Goal: Information Seeking & Learning: Learn about a topic

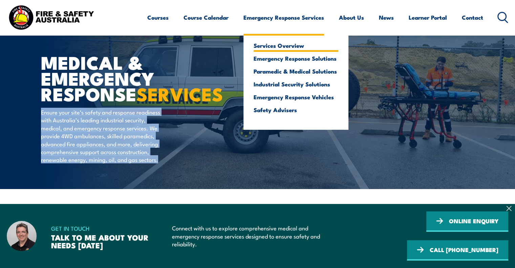
click at [272, 45] on link "Services Overview" at bounding box center [295, 45] width 85 height 6
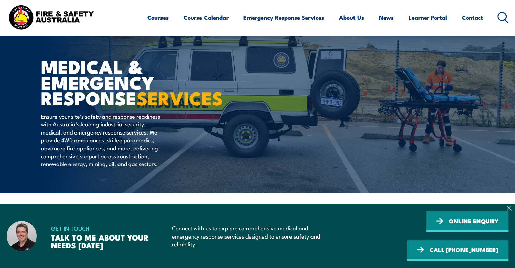
scroll to position [9, 0]
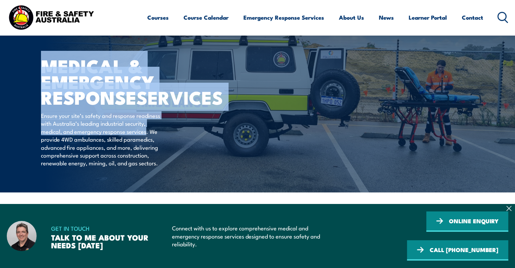
drag, startPoint x: 146, startPoint y: 148, endPoint x: 35, endPoint y: 82, distance: 128.8
click at [35, 82] on section "MEDICAL & EMERGENCY RESPONSE SERVICES Ensure your site’s safety and response re…" at bounding box center [257, 91] width 515 height 201
click at [54, 58] on h1 "MEDICAL & EMERGENCY RESPONSE SERVICES" at bounding box center [124, 81] width 167 height 47
drag, startPoint x: 41, startPoint y: 63, endPoint x: 149, endPoint y: 150, distance: 138.8
click at [149, 150] on div "MEDICAL & EMERGENCY RESPONSE SERVICES Ensure your site’s safety and response re…" at bounding box center [124, 91] width 167 height 201
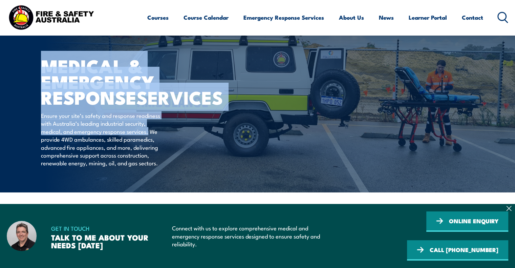
click at [110, 96] on h1 "MEDICAL & EMERGENCY RESPONSE SERVICES" at bounding box center [124, 81] width 167 height 47
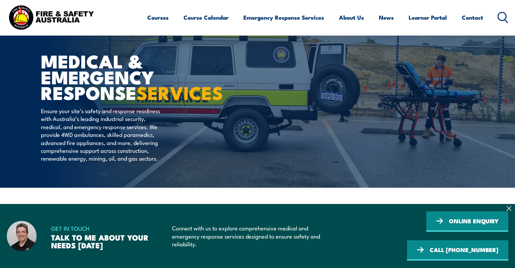
scroll to position [13, 0]
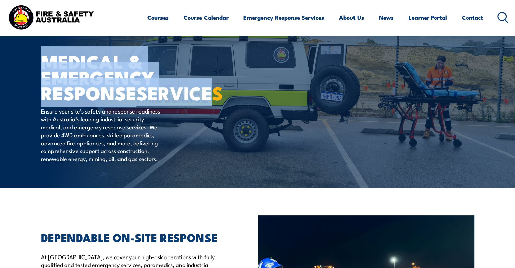
drag, startPoint x: 43, startPoint y: 63, endPoint x: 117, endPoint y: 111, distance: 88.3
click at [117, 100] on h1 "MEDICAL & EMERGENCY RESPONSE SERVICES" at bounding box center [124, 76] width 167 height 47
click at [80, 85] on h1 "MEDICAL & EMERGENCY RESPONSE SERVICES" at bounding box center [124, 76] width 167 height 47
drag, startPoint x: 42, startPoint y: 62, endPoint x: 127, endPoint y: 110, distance: 97.7
click at [127, 100] on h1 "MEDICAL & EMERGENCY RESPONSE SERVICES" at bounding box center [124, 76] width 167 height 47
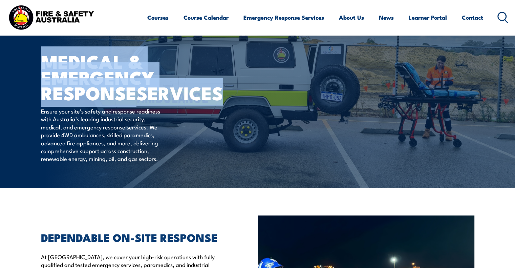
copy h1 "MEDICAL & EMERGENCY RESPONSE SERVICES"
